Goal: Information Seeking & Learning: Find specific page/section

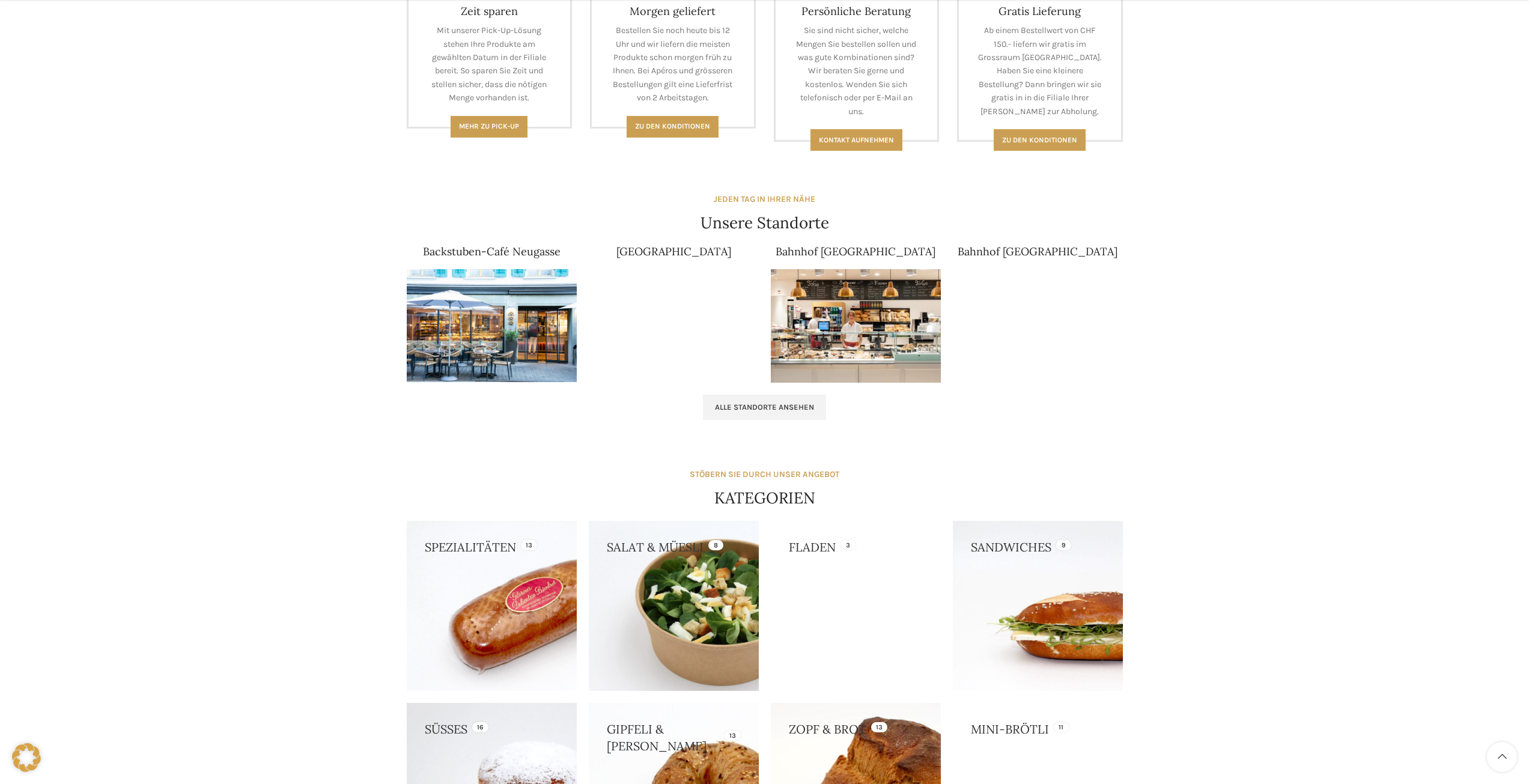
scroll to position [601, 0]
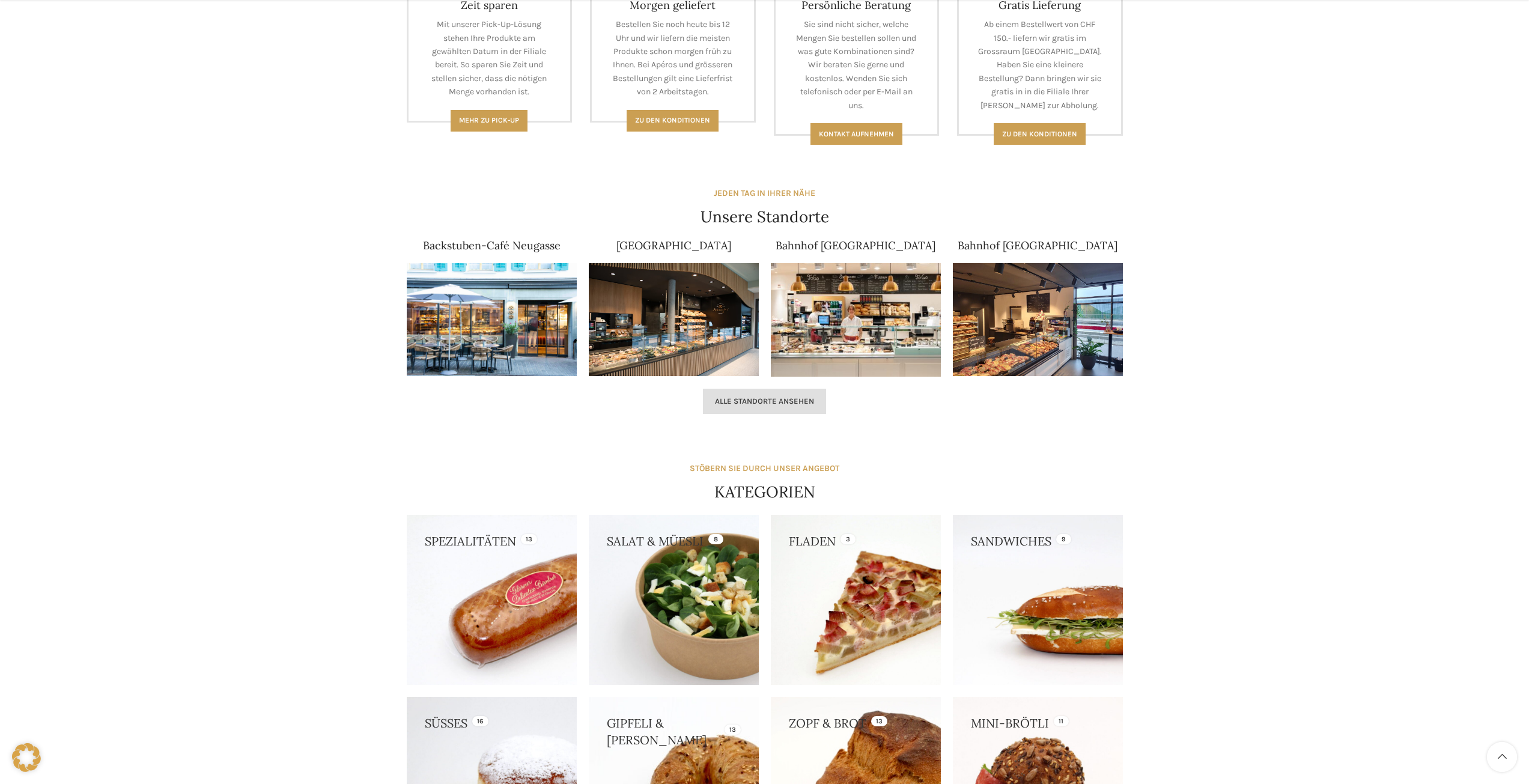
click at [739, 395] on link "Alle Standorte ansehen" at bounding box center [764, 401] width 123 height 25
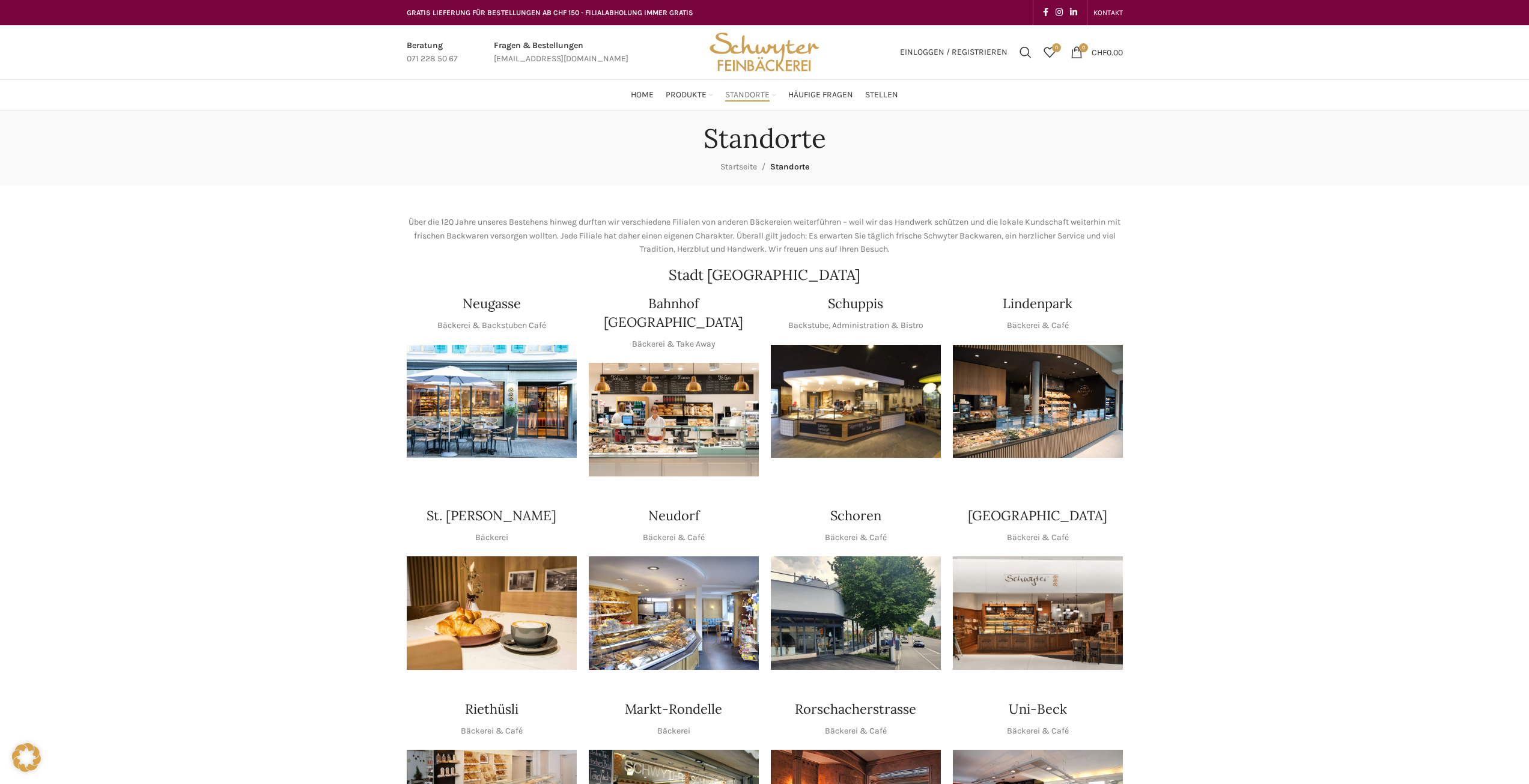
click at [794, 365] on img "1 / 1" at bounding box center [855, 401] width 170 height 113
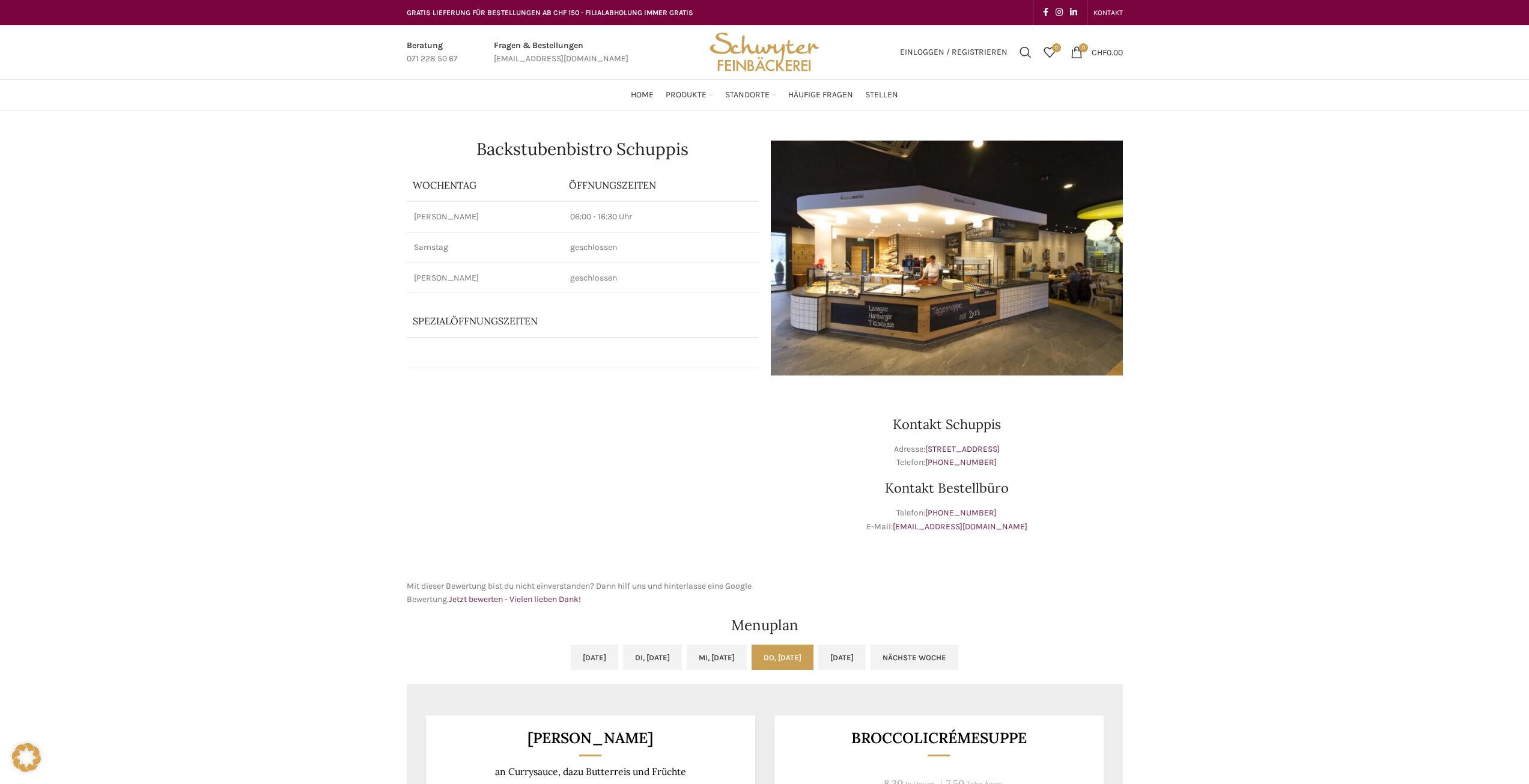
scroll to position [240, 0]
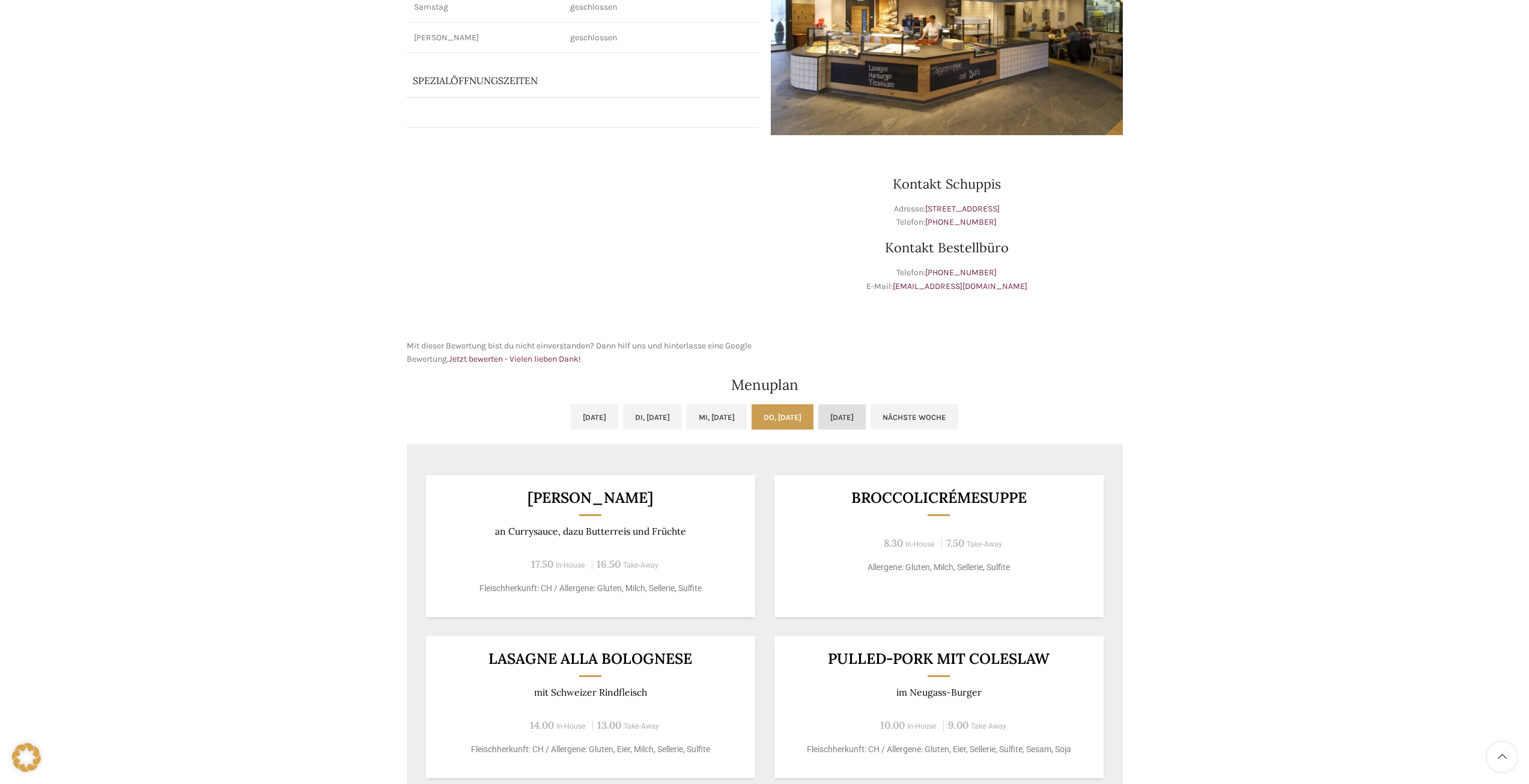
click at [845, 418] on link "Fr, 03.10.2025" at bounding box center [842, 417] width 48 height 25
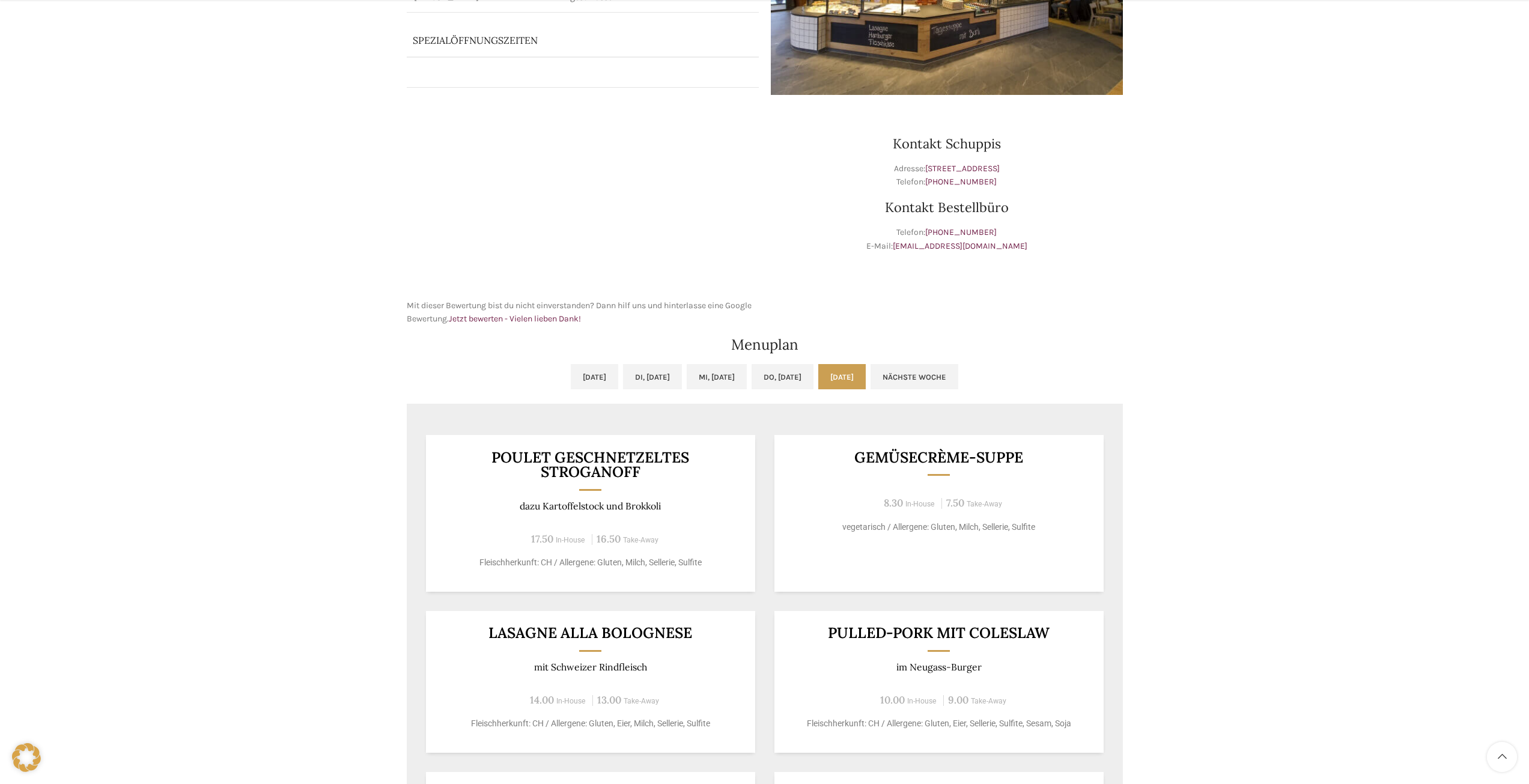
scroll to position [300, 0]
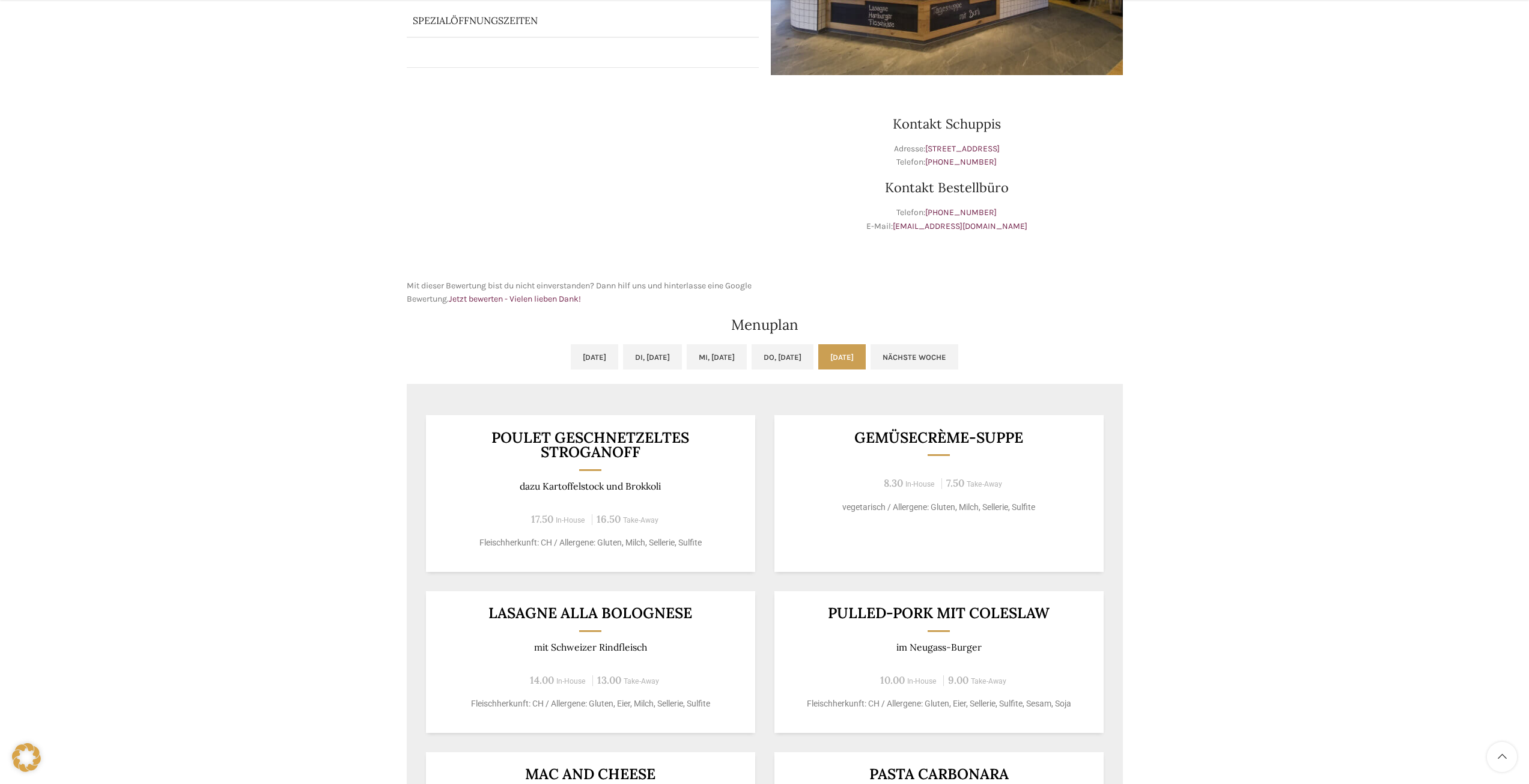
click at [921, 367] on ul "Mo, 29.09.2025 Di, 30.09.2025 Mi, 01.10.2025 Do, 02.10.2025 Fr, 03.10.2025 Näch…" at bounding box center [765, 364] width 716 height 40
click at [958, 362] on link "Nächste Woche" at bounding box center [915, 356] width 88 height 25
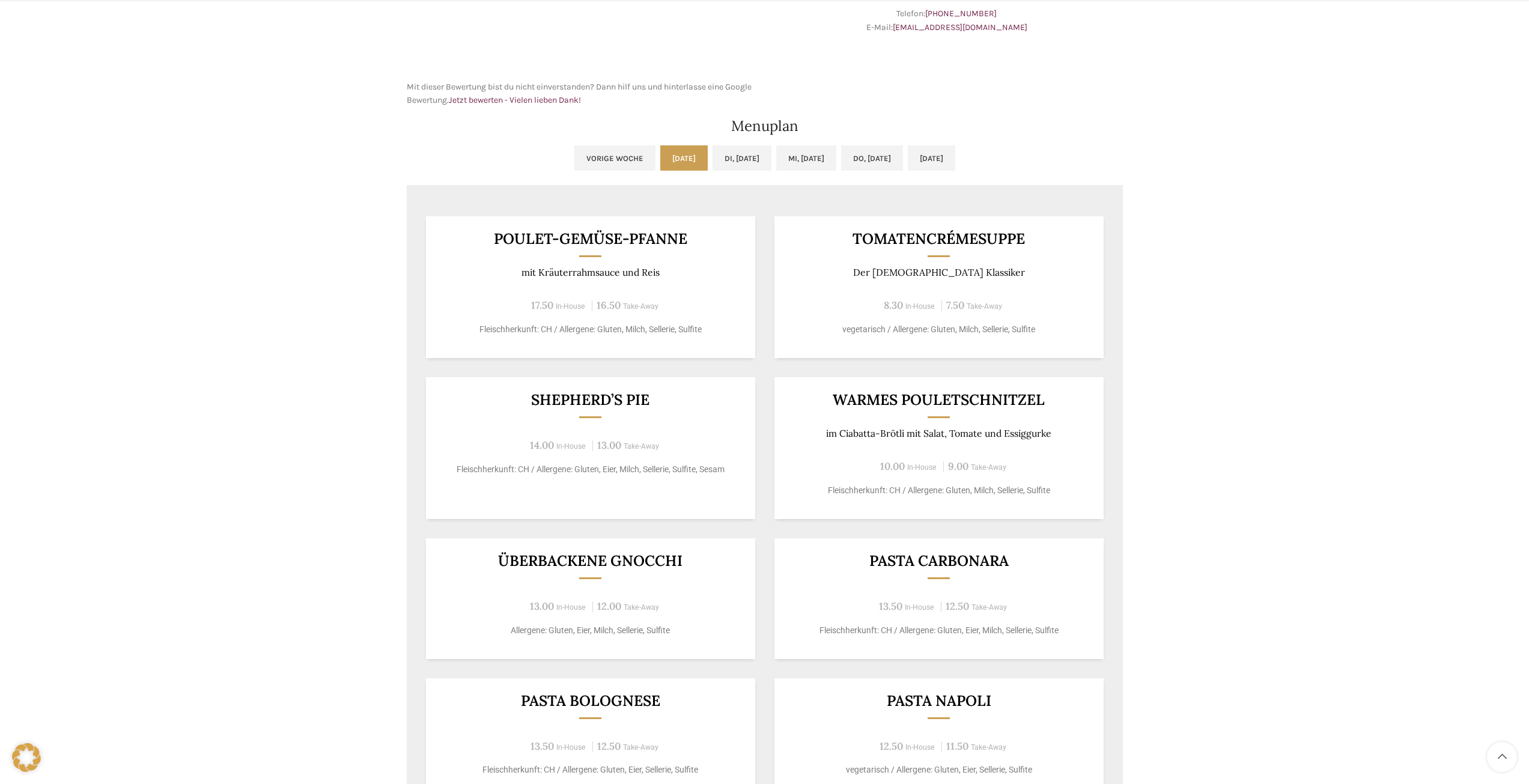
scroll to position [541, 0]
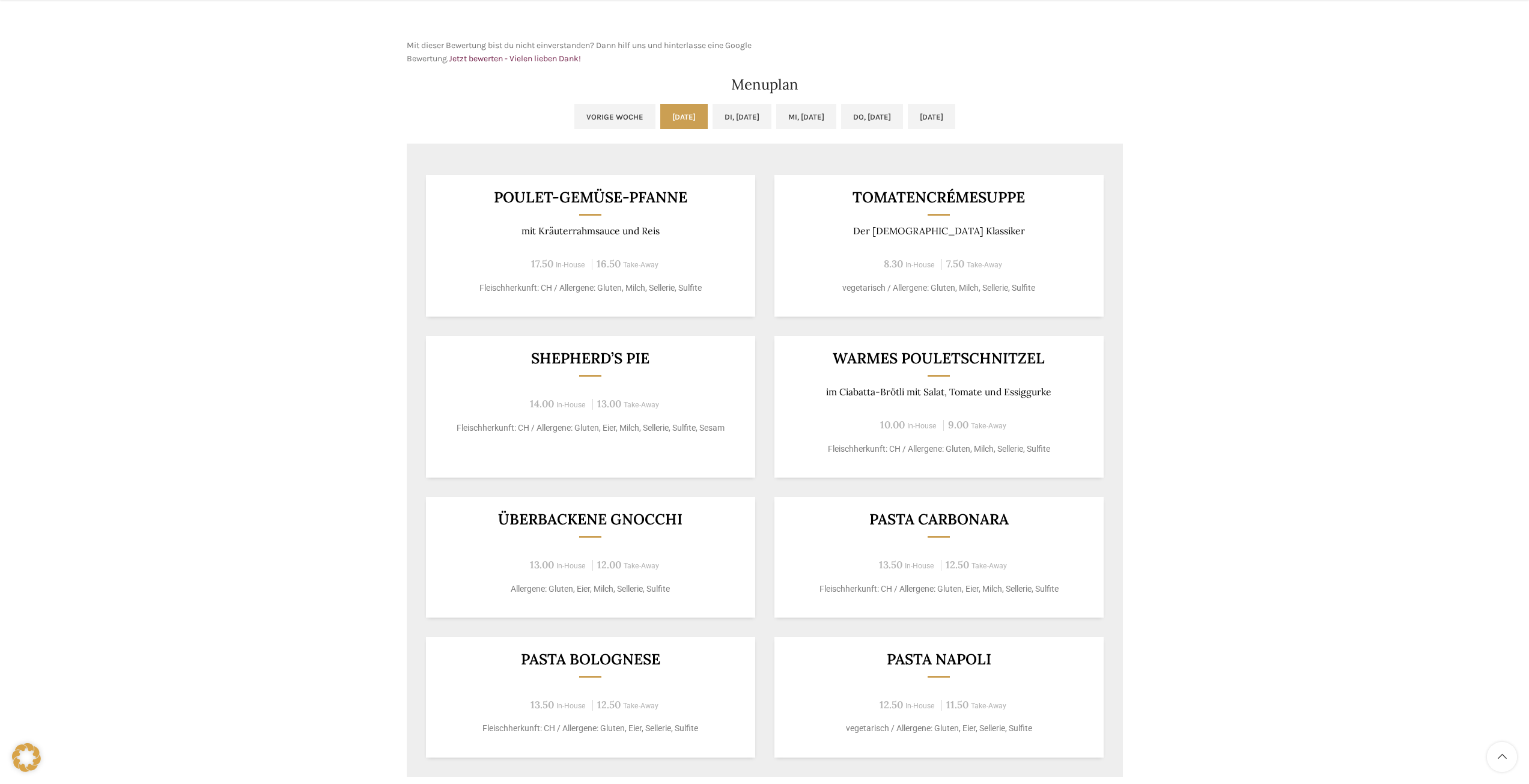
click at [772, 89] on h2 "Menuplan" at bounding box center [765, 85] width 716 height 15
click at [725, 124] on link "Di, 07.10.2025" at bounding box center [742, 116] width 59 height 25
click at [821, 125] on link "Mi, 08.10.2025" at bounding box center [806, 116] width 60 height 25
click at [874, 119] on link "Do, 09.10.2025" at bounding box center [871, 116] width 62 height 25
click at [943, 107] on link "Fr, 10.10.2025" at bounding box center [932, 116] width 48 height 25
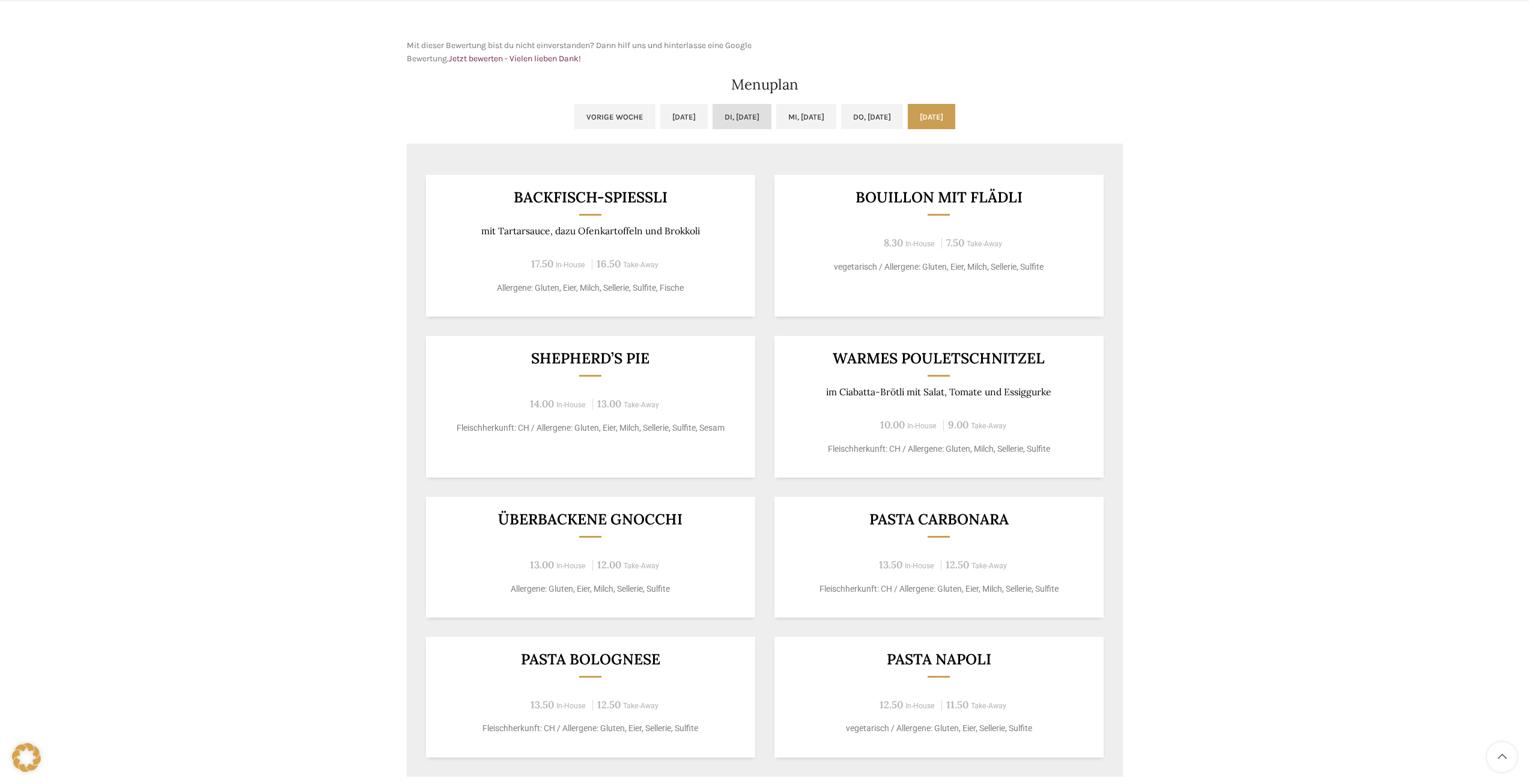
click at [713, 129] on link "Di, 07.10.2025" at bounding box center [742, 116] width 59 height 25
click at [695, 137] on ul "Vorige Woche Mo, 06.10.2025 Di, 07.10.2025 Mi, 08.10.2025 Do, 09.10.2025 Fr, 10…" at bounding box center [765, 123] width 716 height 40
